Goal: Complete application form

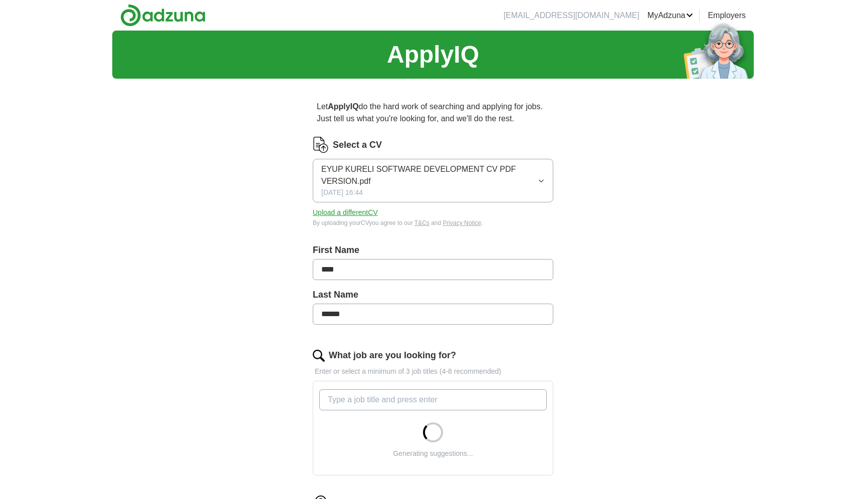
click at [391, 404] on input "What job are you looking for?" at bounding box center [432, 399] width 227 height 21
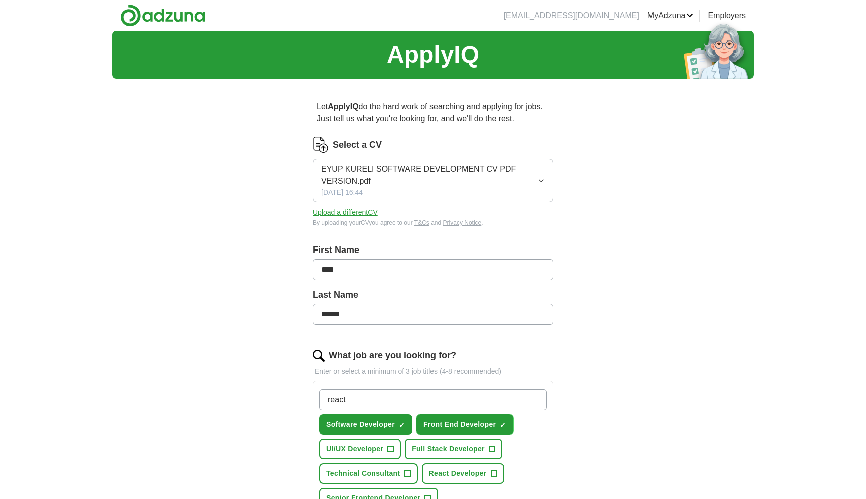
click at [444, 420] on span "Front End Developer" at bounding box center [459, 424] width 72 height 11
click at [475, 422] on span "Front End Developer" at bounding box center [459, 424] width 72 height 11
drag, startPoint x: 390, startPoint y: 398, endPoint x: 298, endPoint y: 402, distance: 92.7
click at [298, 402] on div "Let ApplyIQ do the hard work of searching and applying for jobs. Just tell us w…" at bounding box center [432, 440] width 321 height 706
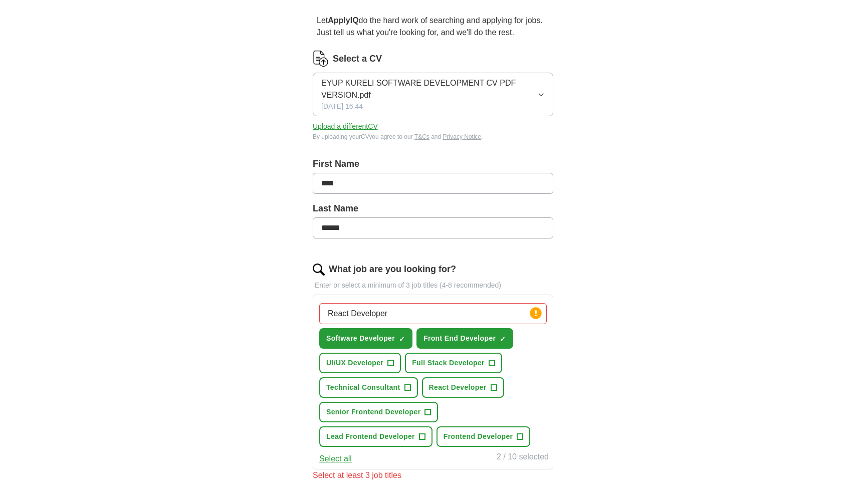
scroll to position [88, 0]
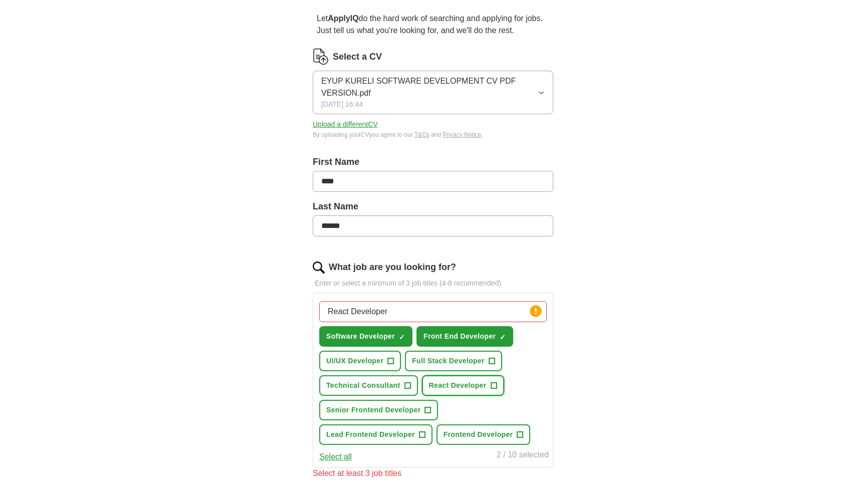
click at [495, 386] on span "+" at bounding box center [493, 386] width 6 height 8
click at [390, 362] on span "+" at bounding box center [391, 361] width 6 height 8
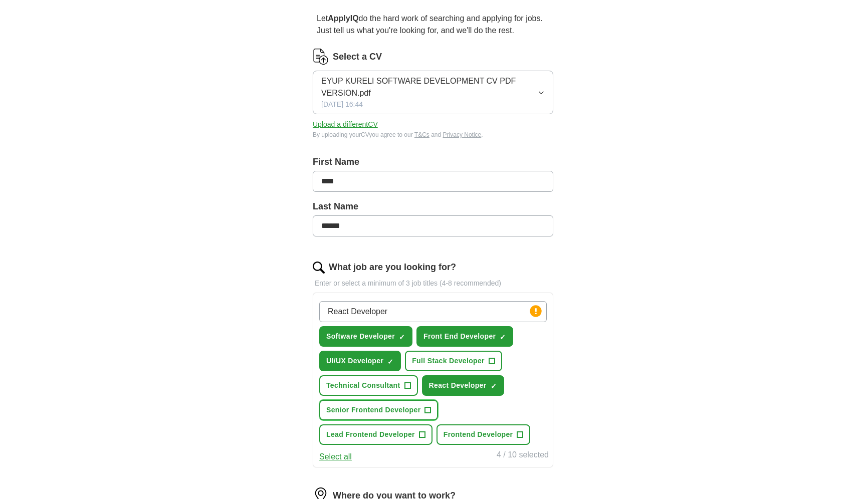
click at [423, 411] on button "Senior Frontend Developer +" at bounding box center [378, 410] width 119 height 21
click at [422, 438] on span "+" at bounding box center [422, 435] width 6 height 8
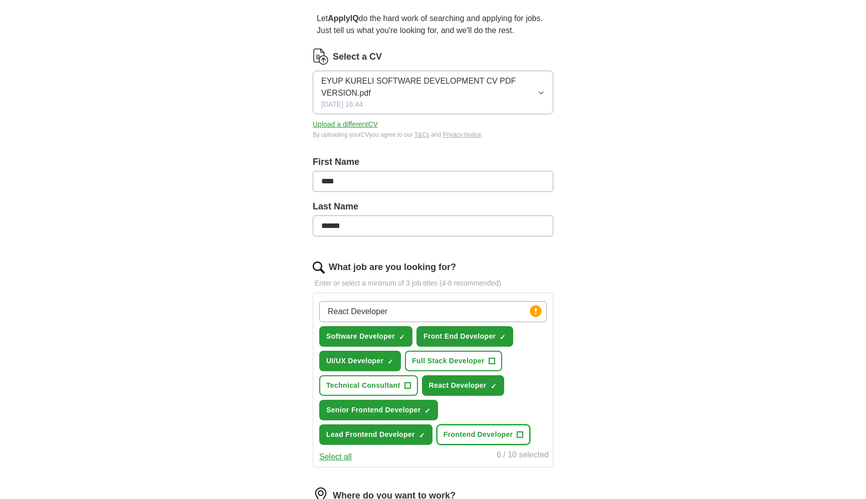
click at [523, 434] on button "Frontend Developer +" at bounding box center [483, 434] width 94 height 21
click at [494, 313] on input "React Developer" at bounding box center [432, 311] width 227 height 21
drag, startPoint x: 484, startPoint y: 313, endPoint x: 303, endPoint y: 318, distance: 181.4
click at [303, 318] on div "Let ApplyIQ do the hard work of searching and applying for jobs. Just tell us w…" at bounding box center [432, 372] width 321 height 749
type input "R"
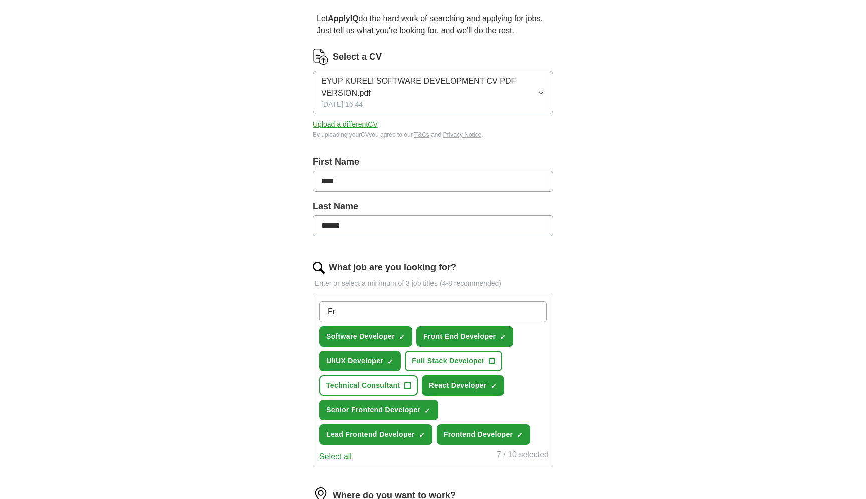
type input "F"
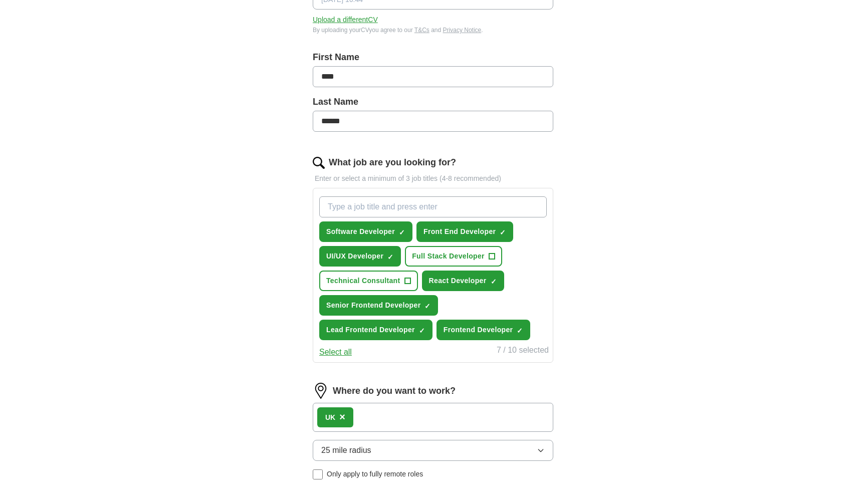
scroll to position [197, 0]
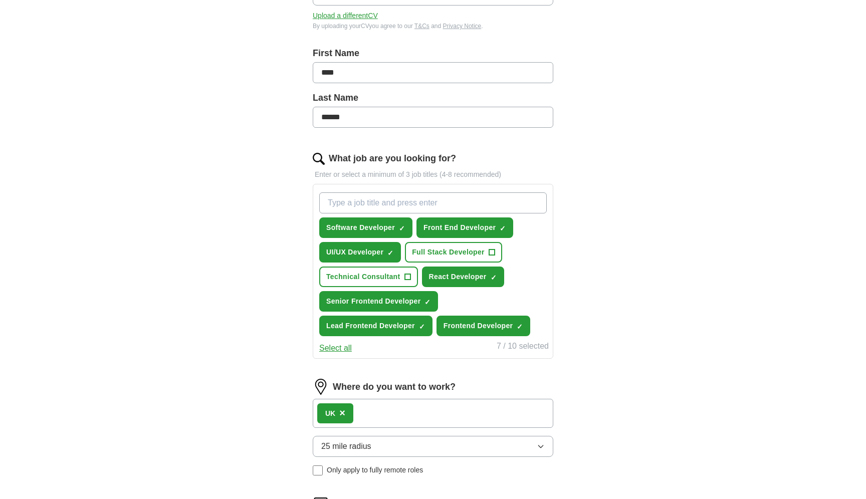
click at [342, 347] on button "Select all" at bounding box center [335, 348] width 33 height 12
click at [0, 0] on span "×" at bounding box center [0, 0] width 0 height 0
click at [610, 277] on div "ApplyIQ Let ApplyIQ do the hard work of searching and applying for jobs. Just t…" at bounding box center [432, 236] width 641 height 805
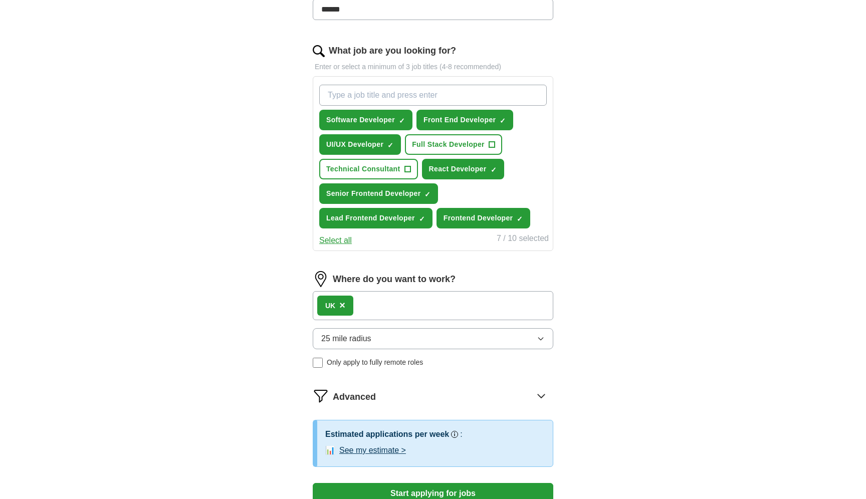
scroll to position [310, 0]
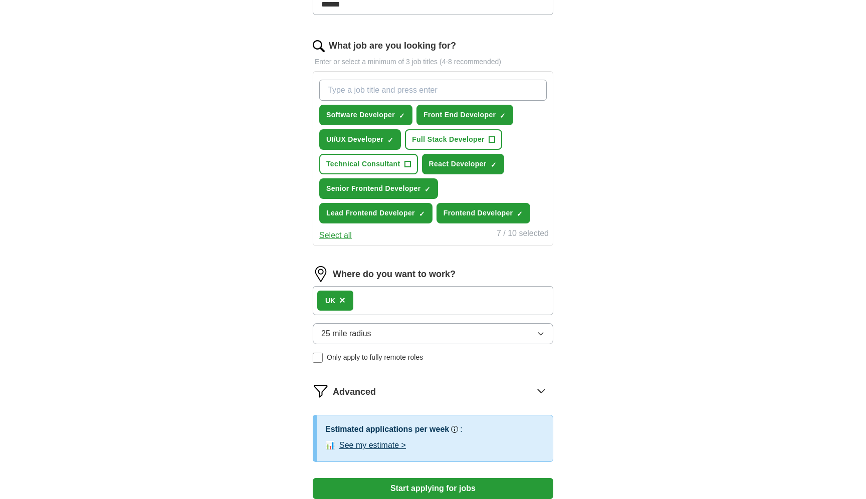
click at [543, 333] on icon "button" at bounding box center [540, 334] width 8 height 8
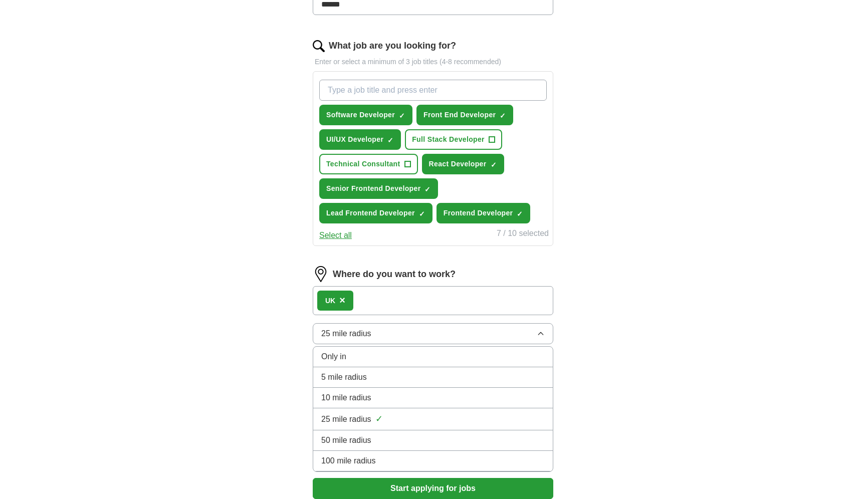
click at [374, 440] on div "50 mile radius" at bounding box center [432, 440] width 223 height 12
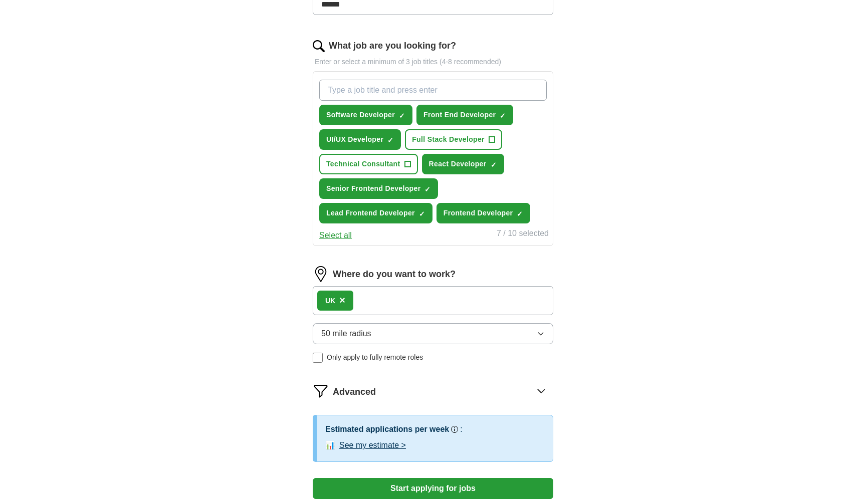
click at [607, 311] on div "ApplyIQ Let ApplyIQ do the hard work of searching and applying for jobs. Just t…" at bounding box center [432, 123] width 641 height 805
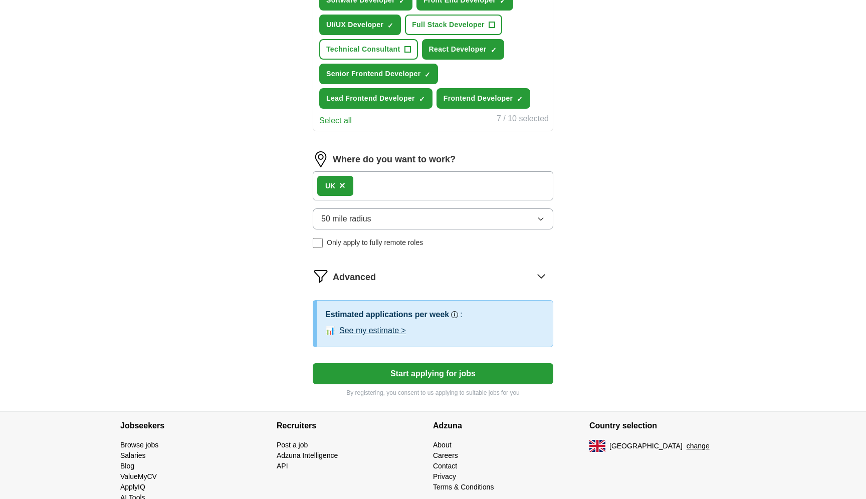
scroll to position [428, 0]
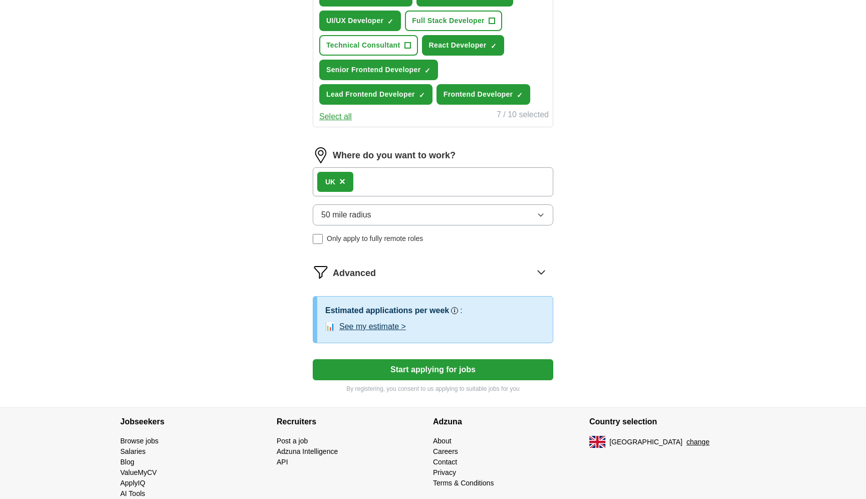
click at [438, 370] on button "Start applying for jobs" at bounding box center [433, 369] width 240 height 21
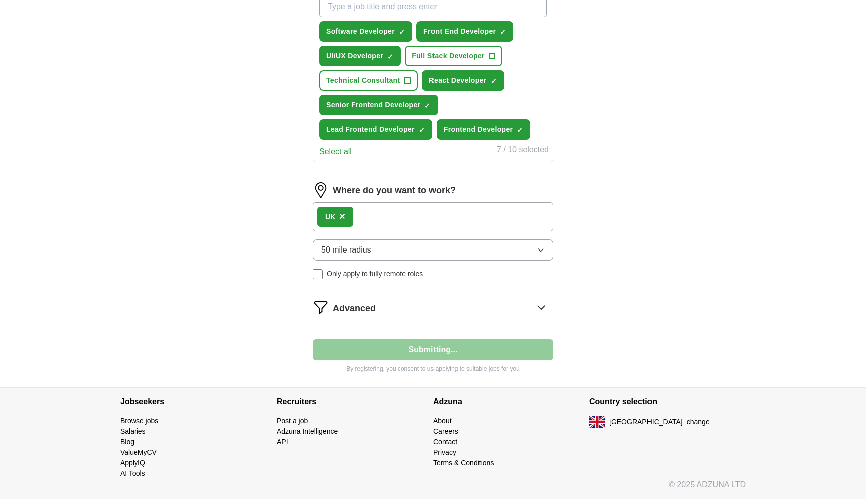
scroll to position [393, 0]
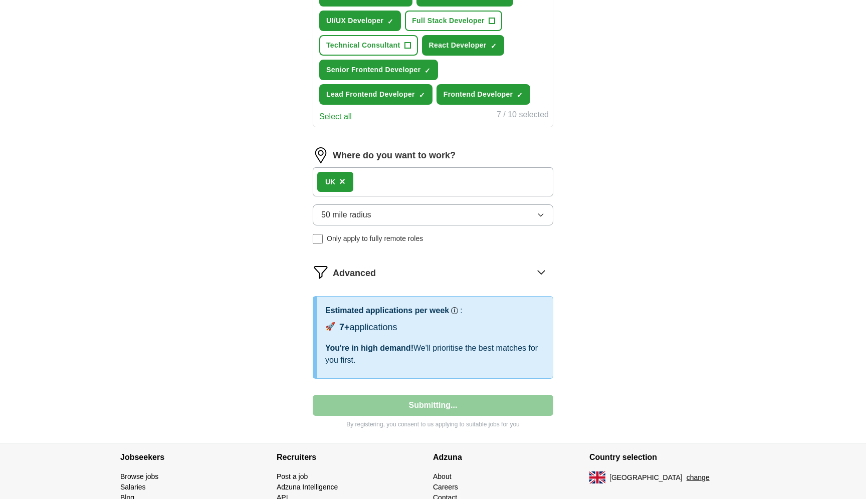
select select "**"
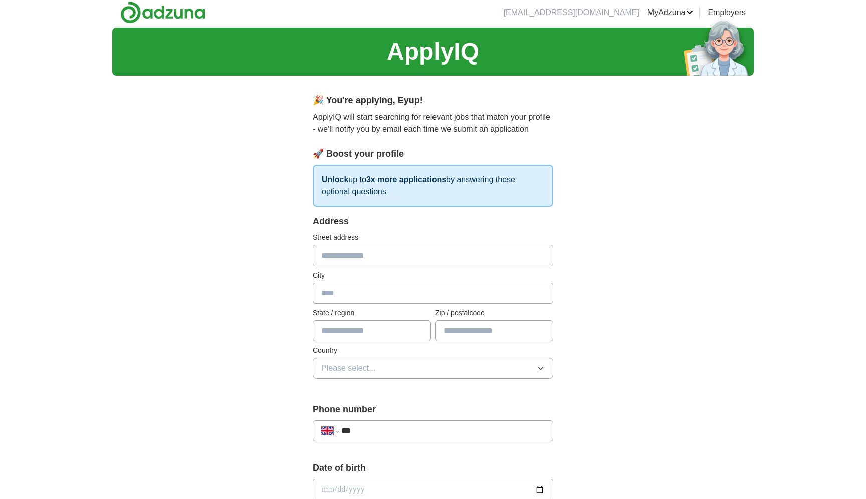
scroll to position [0, 0]
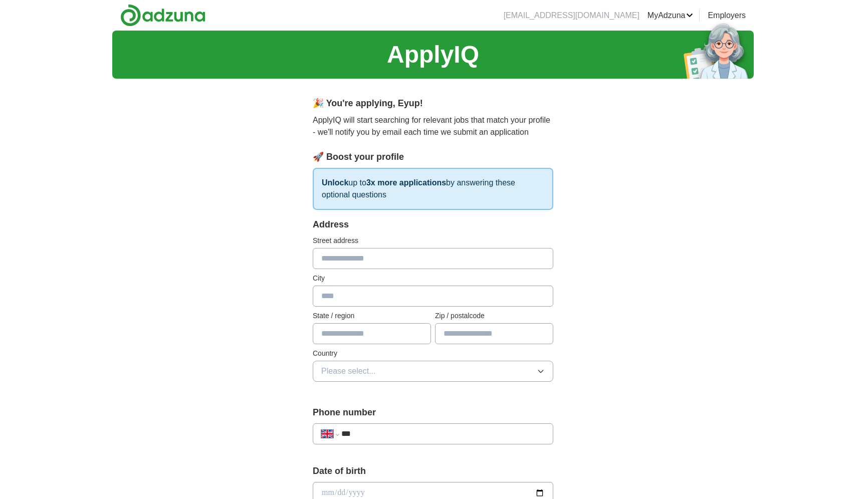
click at [350, 261] on input "text" at bounding box center [433, 258] width 240 height 21
type input "**********"
type input "*********"
type input "*******"
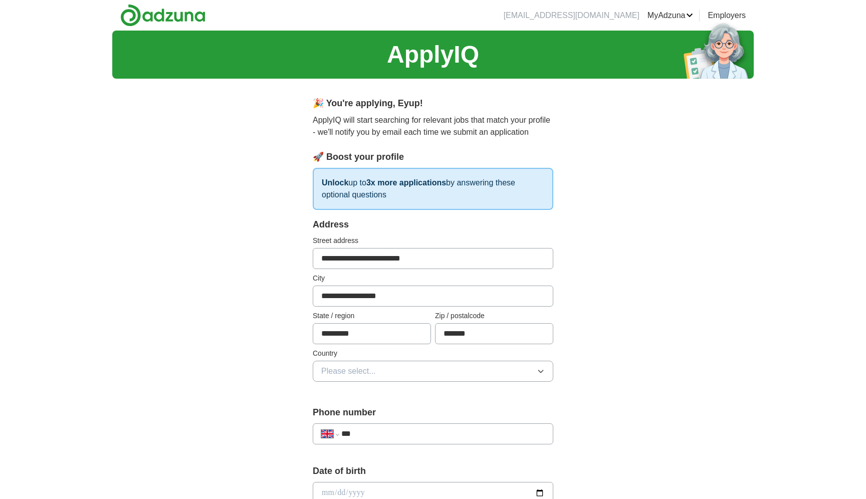
click at [410, 372] on button "Please select..." at bounding box center [433, 371] width 240 height 21
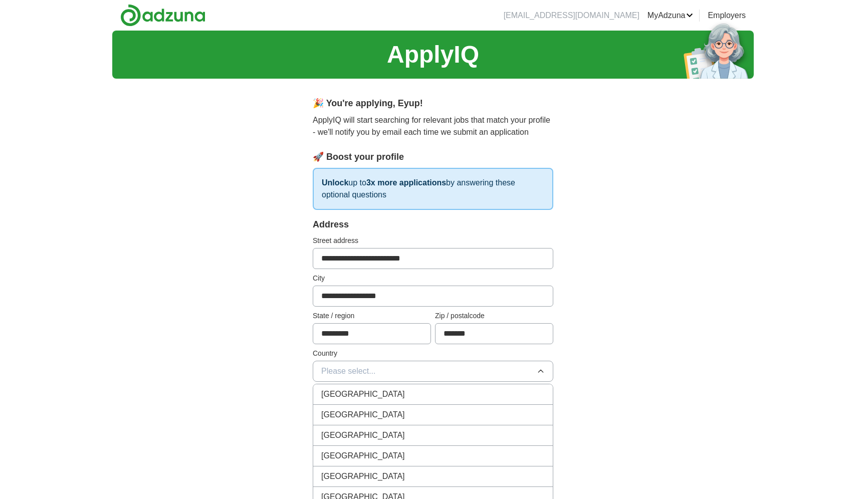
click at [397, 394] on div "[GEOGRAPHIC_DATA]" at bounding box center [432, 394] width 223 height 12
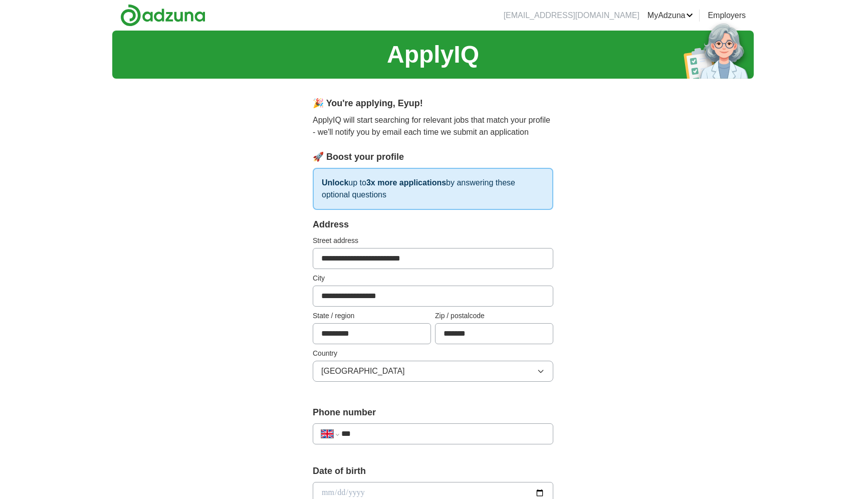
click at [380, 435] on input "***" at bounding box center [442, 434] width 203 height 12
type input "**********"
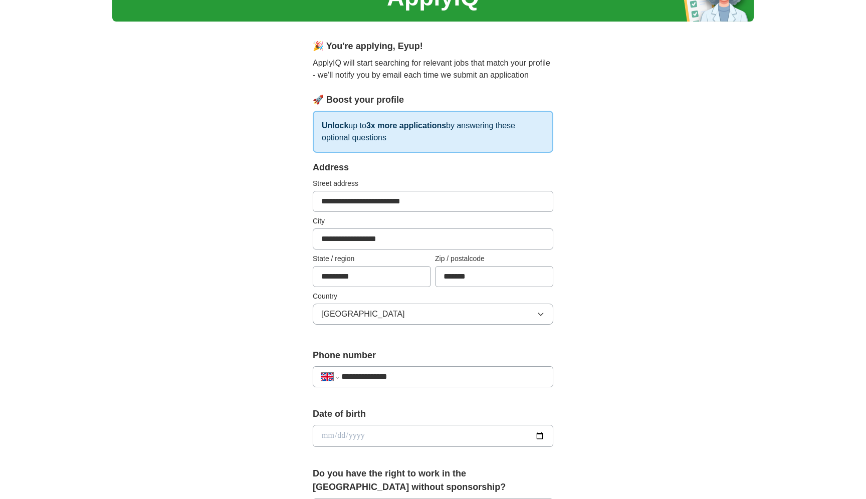
scroll to position [60, 0]
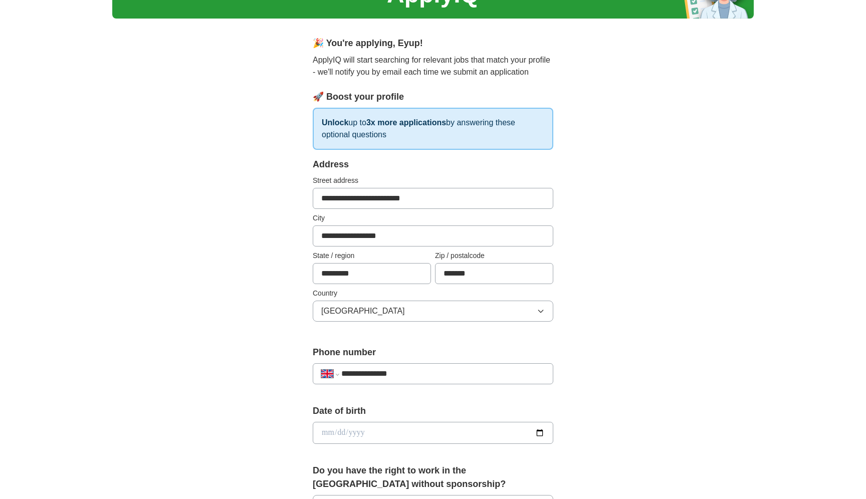
click at [417, 437] on input "date" at bounding box center [433, 433] width 240 height 22
type input "**********"
click at [657, 350] on div "**********" at bounding box center [432, 419] width 641 height 899
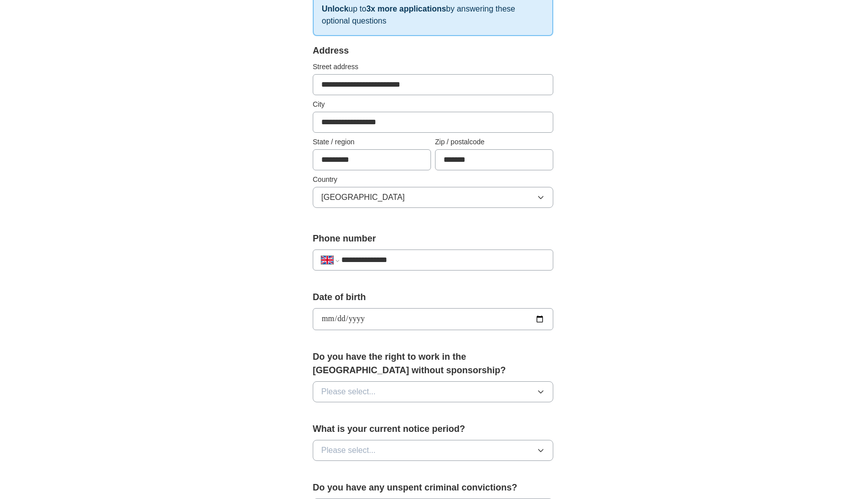
scroll to position [181, 0]
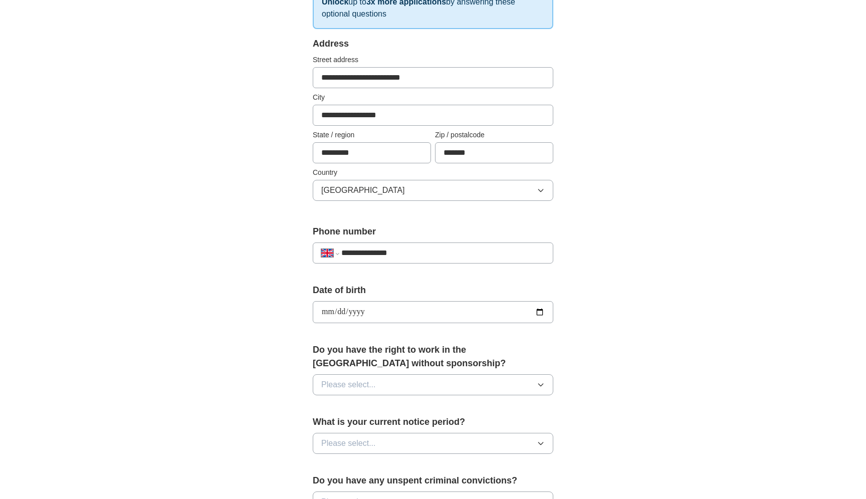
click at [538, 385] on icon "button" at bounding box center [540, 385] width 8 height 8
click at [405, 409] on div "Yes" at bounding box center [432, 408] width 223 height 12
click at [537, 442] on icon "button" at bounding box center [540, 443] width 8 height 8
click at [434, 465] on div "None" at bounding box center [432, 466] width 223 height 12
click at [690, 346] on div "**********" at bounding box center [432, 299] width 641 height 899
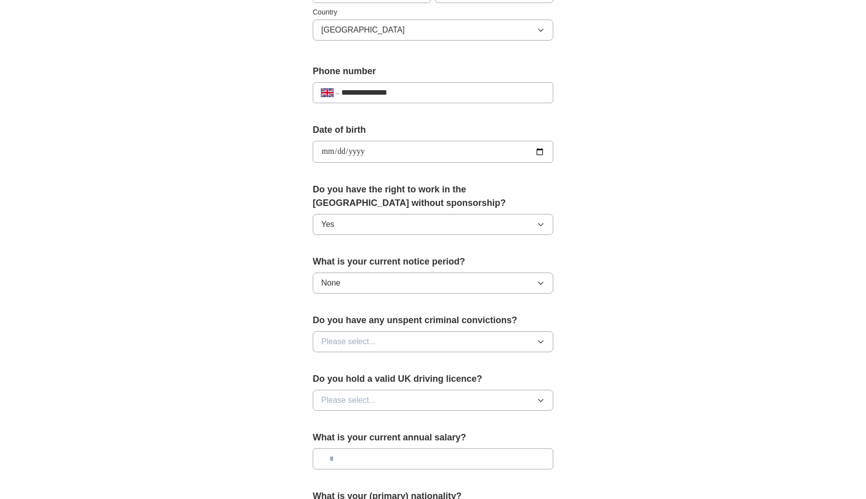
scroll to position [343, 0]
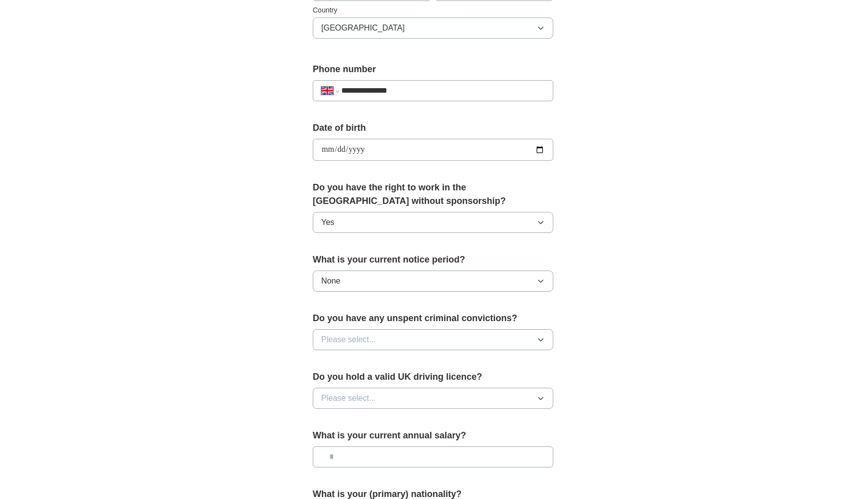
click at [542, 341] on icon "button" at bounding box center [540, 340] width 8 height 8
click at [375, 383] on div "No" at bounding box center [432, 383] width 223 height 12
click at [402, 398] on button "Please select..." at bounding box center [433, 398] width 240 height 21
click at [364, 436] on div "No" at bounding box center [432, 442] width 223 height 12
click at [655, 312] on div "**********" at bounding box center [432, 136] width 641 height 899
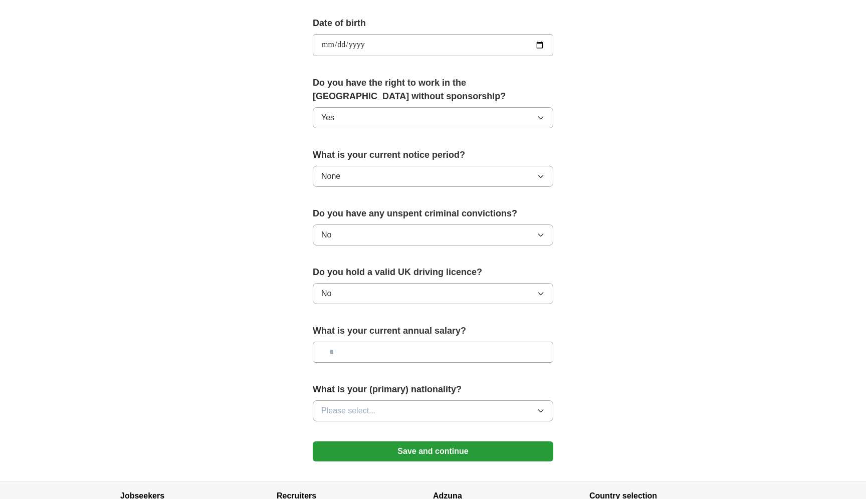
scroll to position [451, 0]
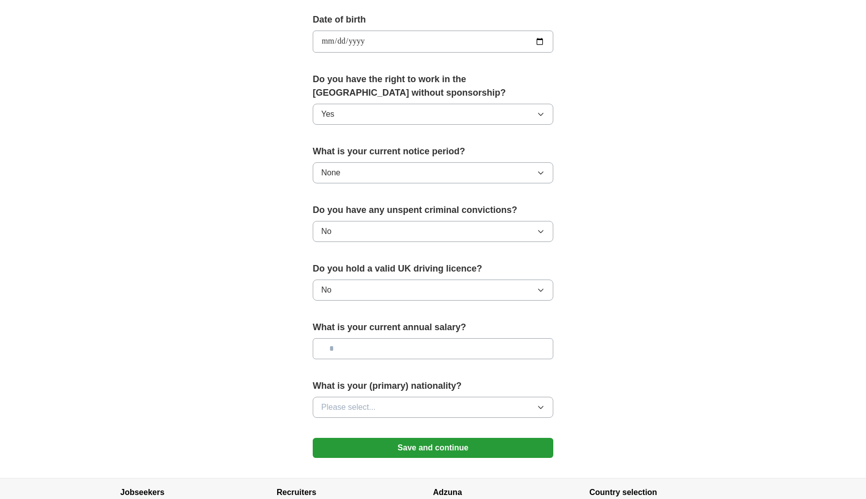
click at [401, 353] on input "text" at bounding box center [433, 348] width 240 height 21
type input "*******"
click at [624, 298] on div "**********" at bounding box center [432, 28] width 641 height 899
click at [512, 405] on button "Please select..." at bounding box center [433, 407] width 240 height 21
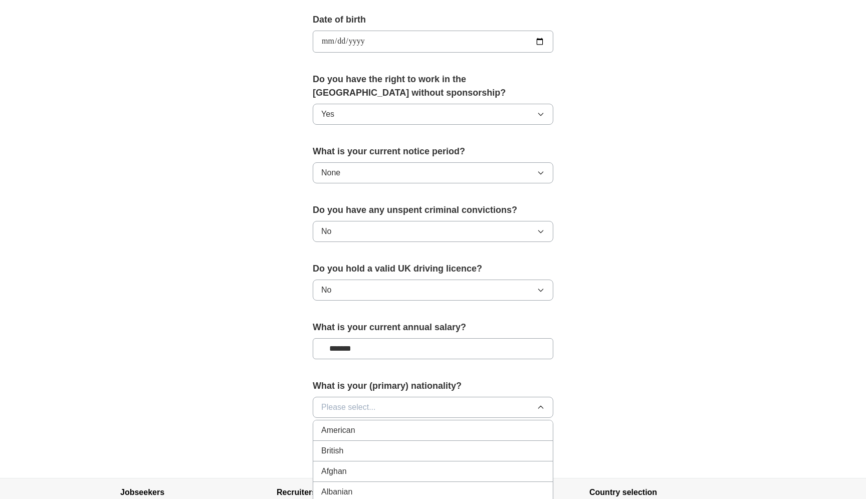
click at [411, 405] on button "Please select..." at bounding box center [433, 407] width 240 height 21
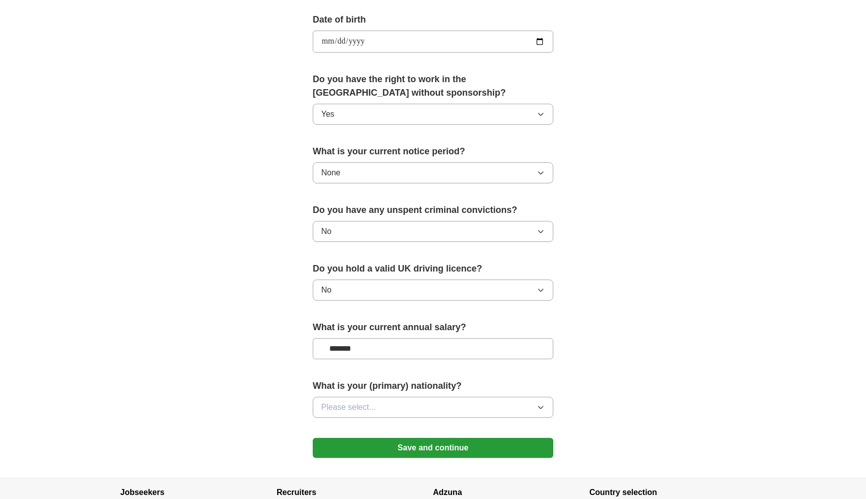
click at [411, 405] on button "Please select..." at bounding box center [433, 407] width 240 height 21
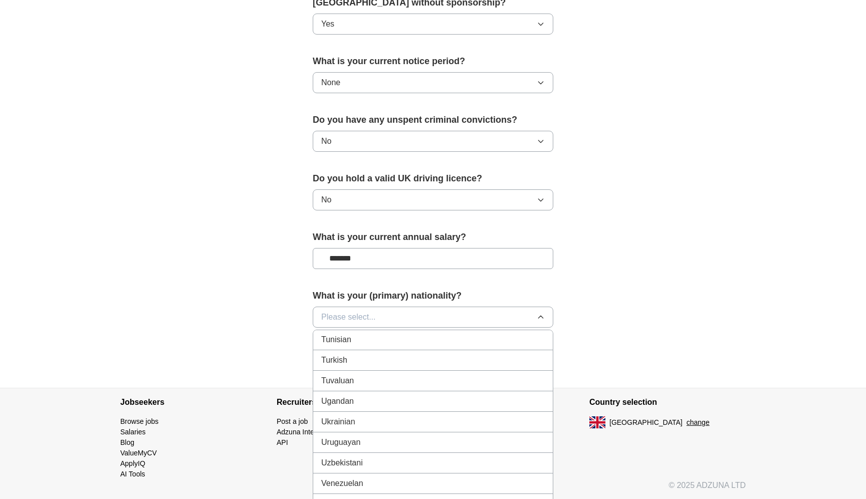
scroll to position [3690, 0]
click at [397, 363] on div "Turkish" at bounding box center [432, 367] width 223 height 12
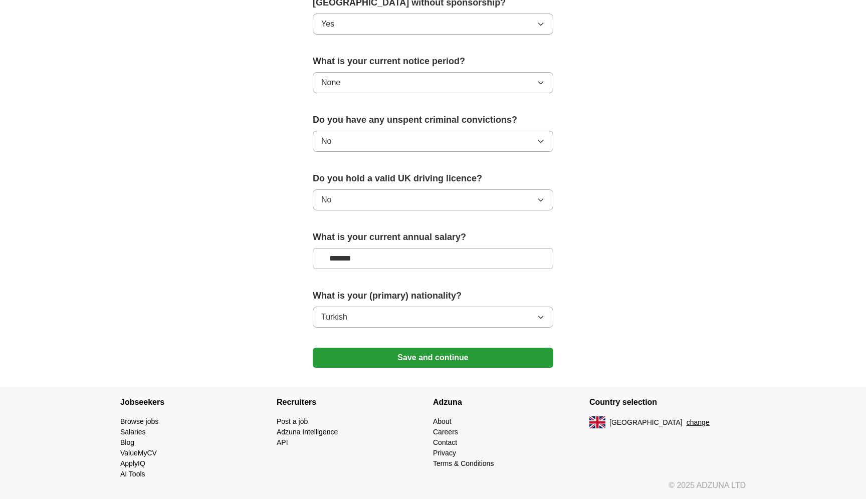
click at [452, 356] on button "Save and continue" at bounding box center [433, 358] width 240 height 20
